Goal: Task Accomplishment & Management: Manage account settings

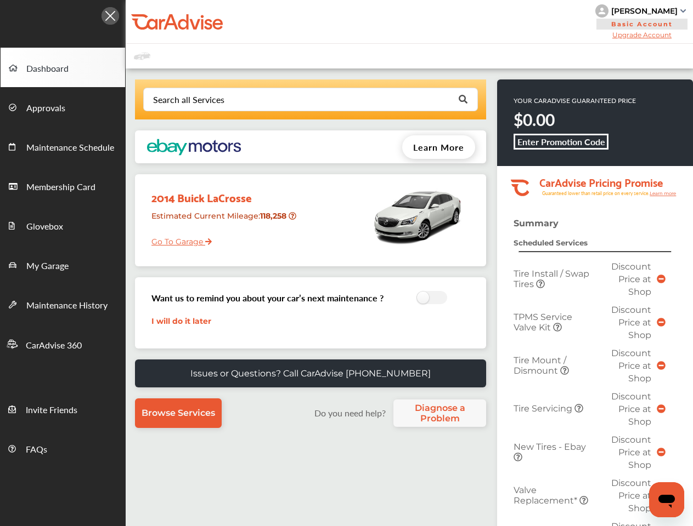
click at [346, 263] on div "2014 Buick LaCrosse Estimated Current Mileage : 118,258 Go To Garage" at bounding box center [310, 220] width 351 height 92
click at [63, 13] on div at bounding box center [63, 13] width 126 height 26
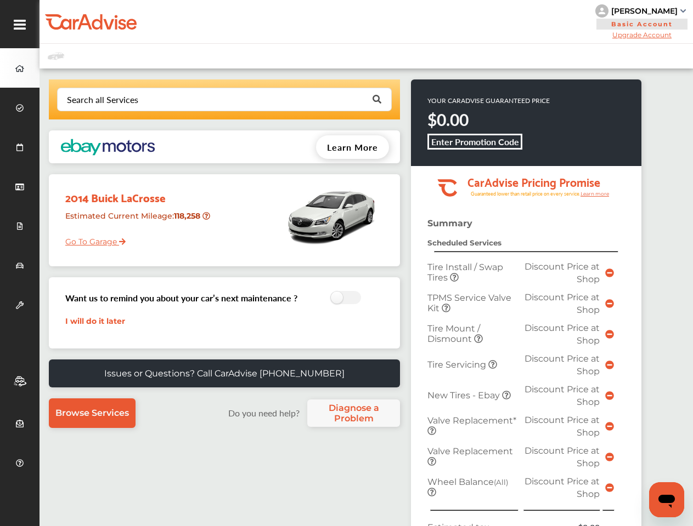
click at [410, 22] on div "[PERSON_NAME] Basic Account Upgrade Account My Account Membership Card Sign Out" at bounding box center [365, 22] width 653 height 44
click at [645, 11] on div "[PERSON_NAME]" at bounding box center [644, 11] width 66 height 10
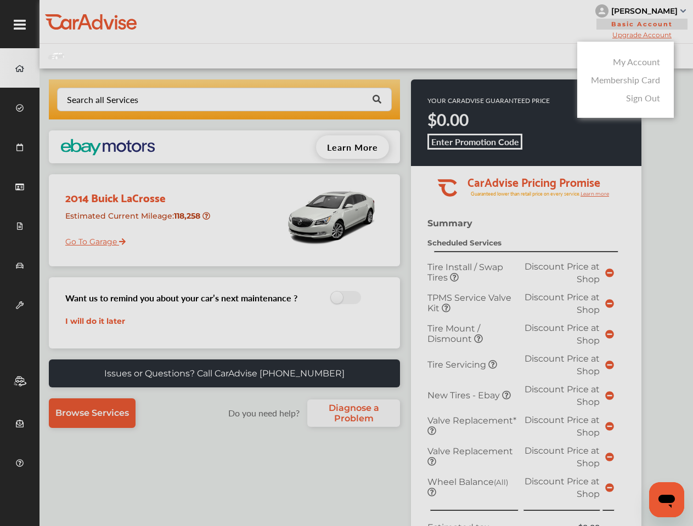
click at [645, 35] on div at bounding box center [346, 290] width 693 height 581
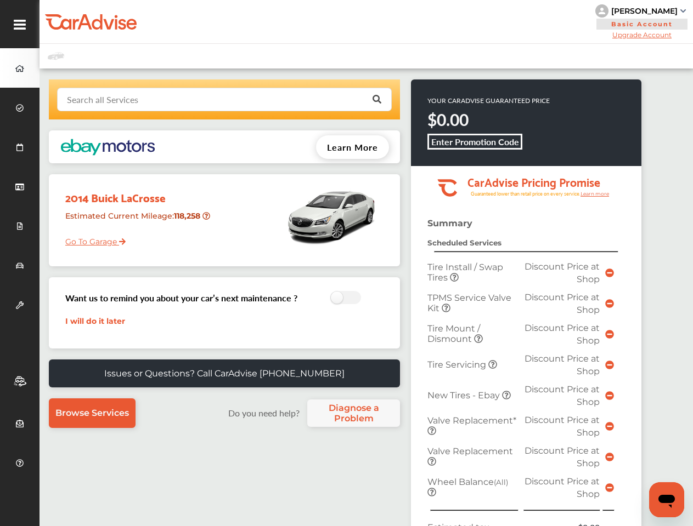
click at [310, 99] on input "text" at bounding box center [221, 98] width 327 height 21
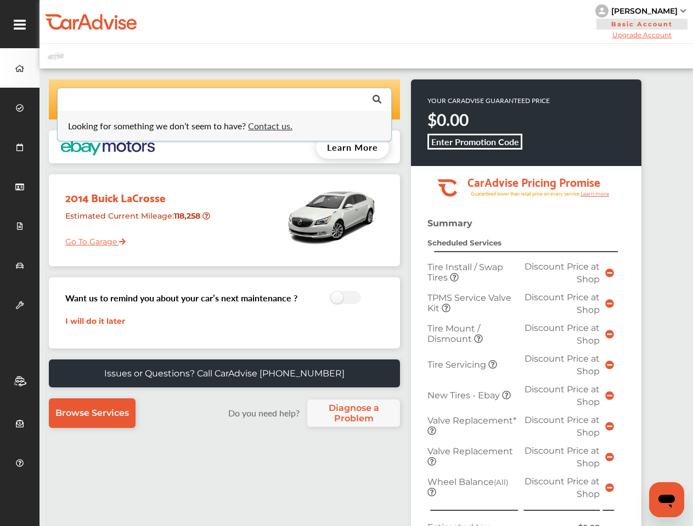
click at [462, 99] on p "YOUR CARADVISE GUARANTEED PRICE" at bounding box center [488, 100] width 122 height 9
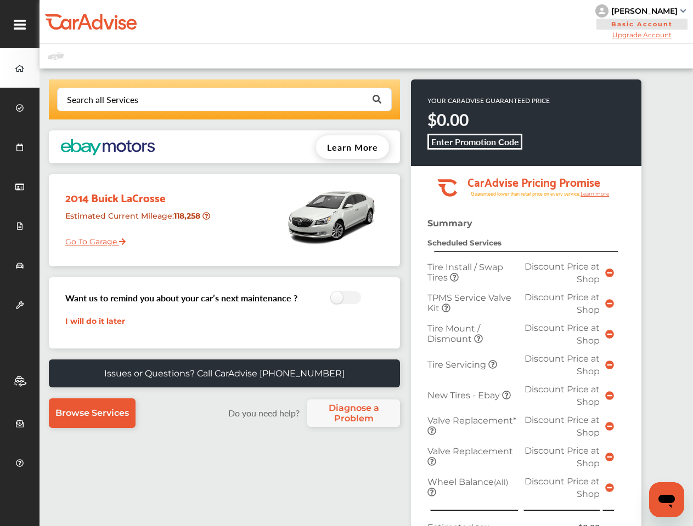
click at [438, 147] on b "Enter Promotion Code" at bounding box center [475, 141] width 88 height 13
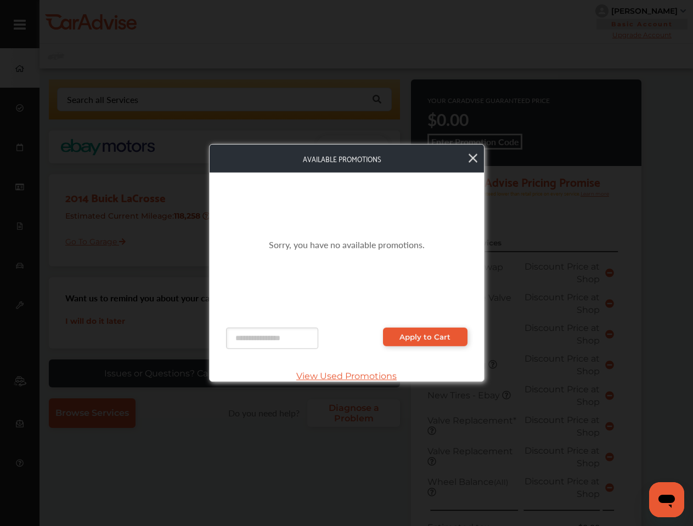
click at [293, 216] on div "Sorry, you have no available promotions." at bounding box center [346, 245] width 241 height 122
click at [428, 298] on div "Sorry, you have no available promotions." at bounding box center [346, 245] width 241 height 122
